Goal: Navigation & Orientation: Find specific page/section

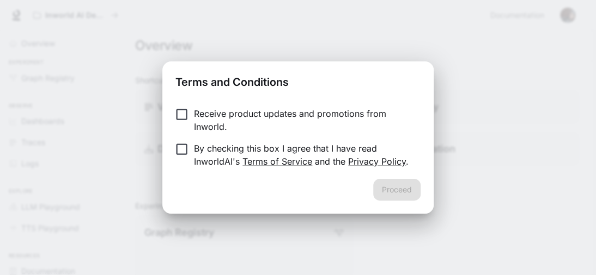
click at [210, 117] on p "Receive product updates and promotions from Inworld." at bounding box center [303, 120] width 218 height 26
click at [211, 149] on p "By checking this box I agree that I have read InworldAI's Terms of Service and …" at bounding box center [303, 155] width 218 height 26
click at [393, 193] on button "Proceed" at bounding box center [396, 190] width 47 height 22
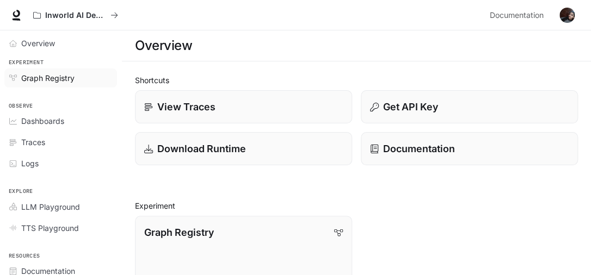
click at [73, 72] on span "Graph Registry" at bounding box center [47, 77] width 53 height 11
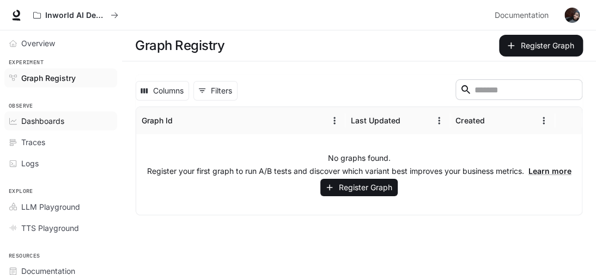
click at [65, 123] on div "Dashboards" at bounding box center [66, 120] width 91 height 11
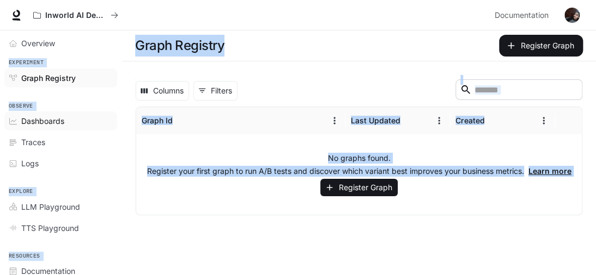
click at [65, 123] on html "Skip to main content Inworld AI Demos Documentation Documentation Portal Overvi…" at bounding box center [298, 137] width 596 height 275
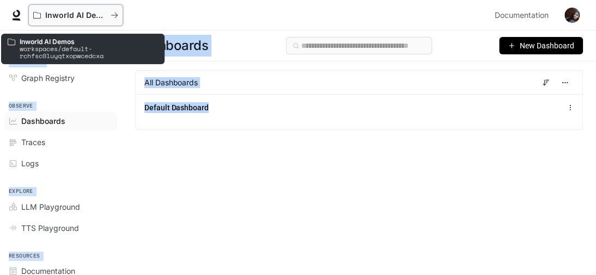
click at [89, 14] on p "Inworld AI Demos" at bounding box center [75, 15] width 61 height 9
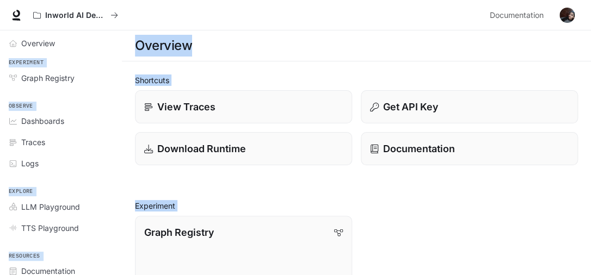
click at [212, 4] on div "Inworld AI Demos" at bounding box center [256, 15] width 457 height 22
